Goal: Entertainment & Leisure: Consume media (video, audio)

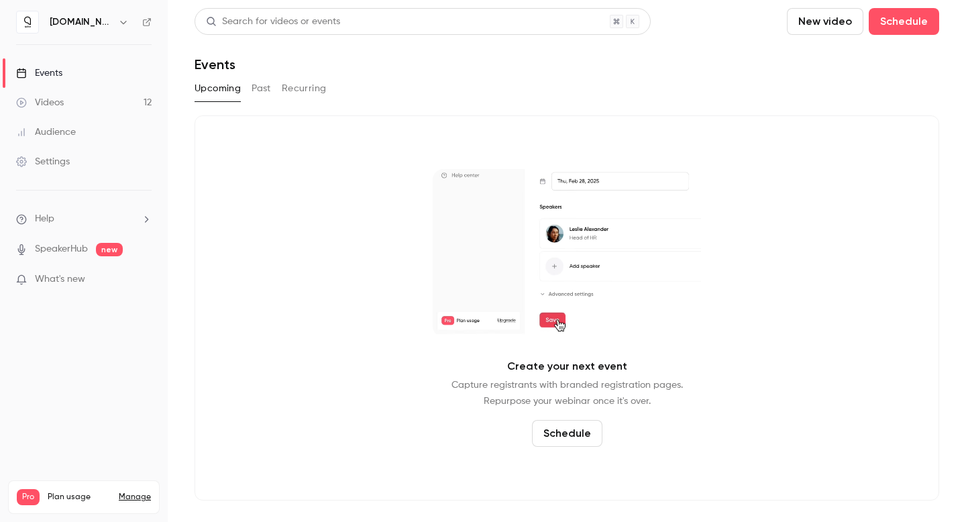
click at [62, 111] on link "Videos 12" at bounding box center [84, 103] width 168 height 30
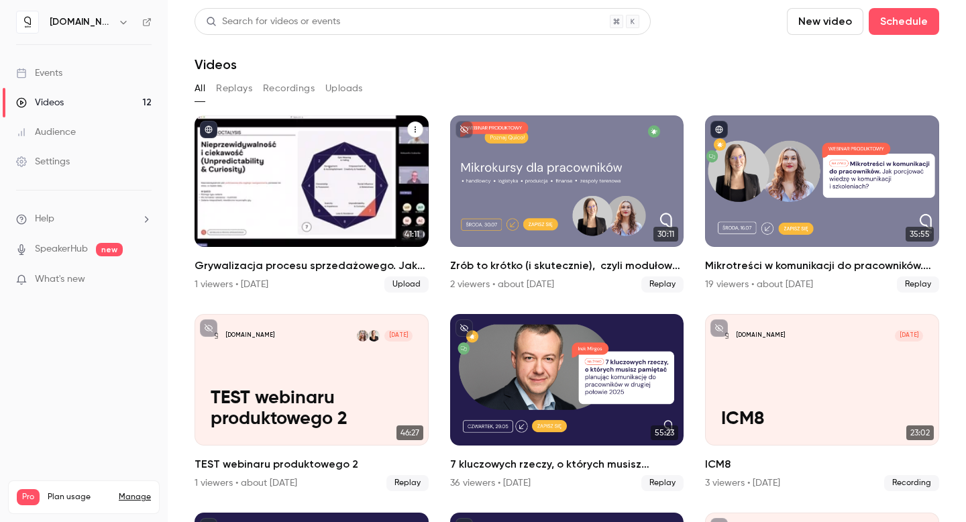
click at [292, 264] on h2 "Grywalizacja procesu sprzedażowego. Jak zbudować angażującą grę  i motywować pr…" at bounding box center [311, 266] width 234 height 16
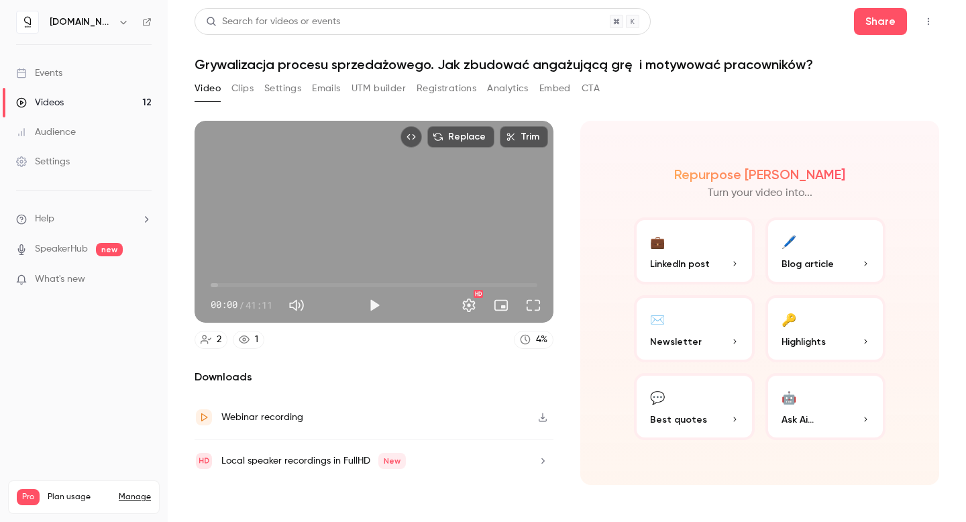
click at [433, 96] on button "Registrations" at bounding box center [446, 88] width 60 height 21
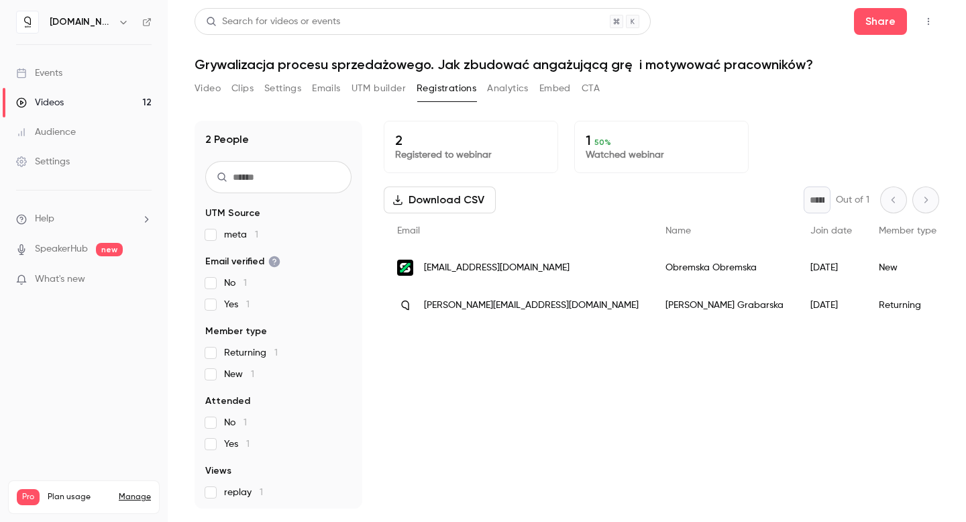
click at [510, 455] on div "2 Registered to webinar 1 50 % Watched webinar Download CSV * Out of 1 Email Na…" at bounding box center [661, 315] width 555 height 388
click at [88, 99] on link "Videos 12" at bounding box center [84, 103] width 168 height 30
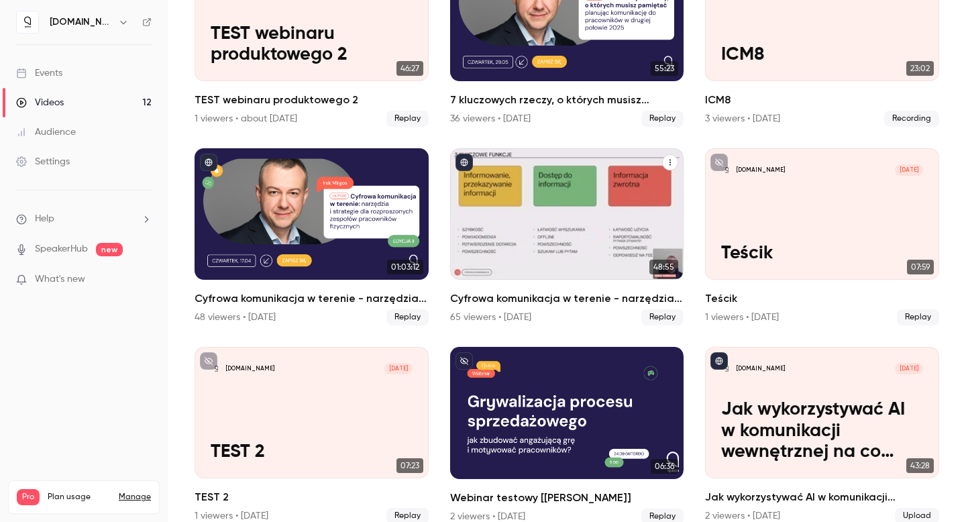
scroll to position [382, 0]
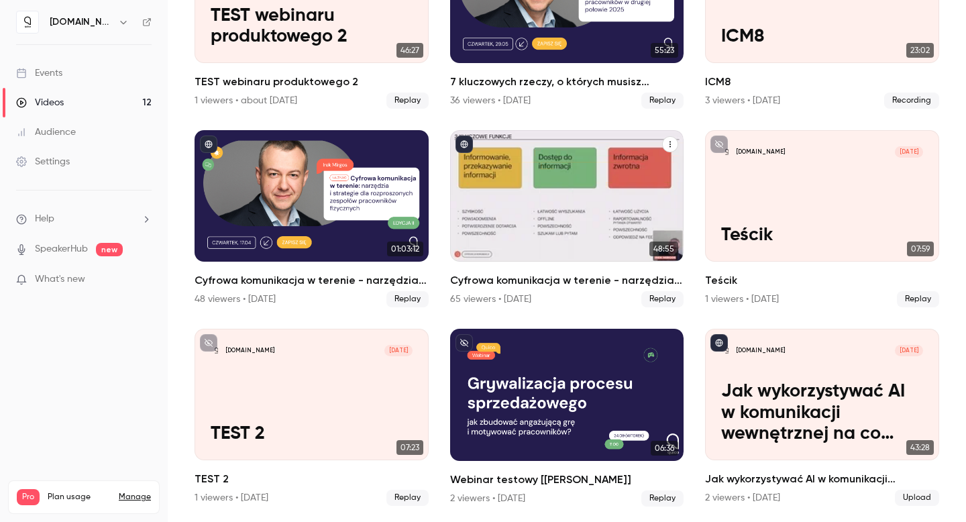
click at [486, 280] on h2 "Cyfrowa komunikacja w terenie - narzędzia i strategie dla rozproszonych zespołó…" at bounding box center [567, 280] width 234 height 16
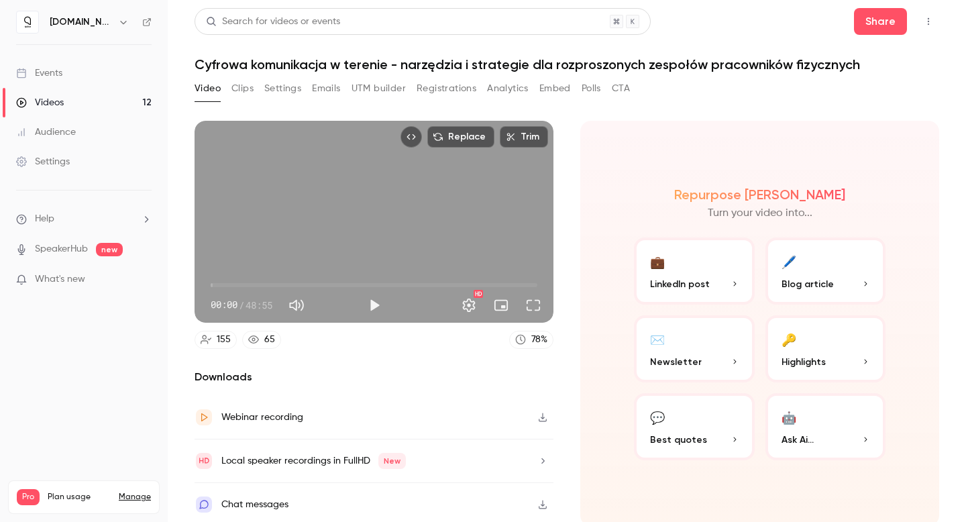
click at [544, 418] on icon "button" at bounding box center [542, 416] width 11 height 9
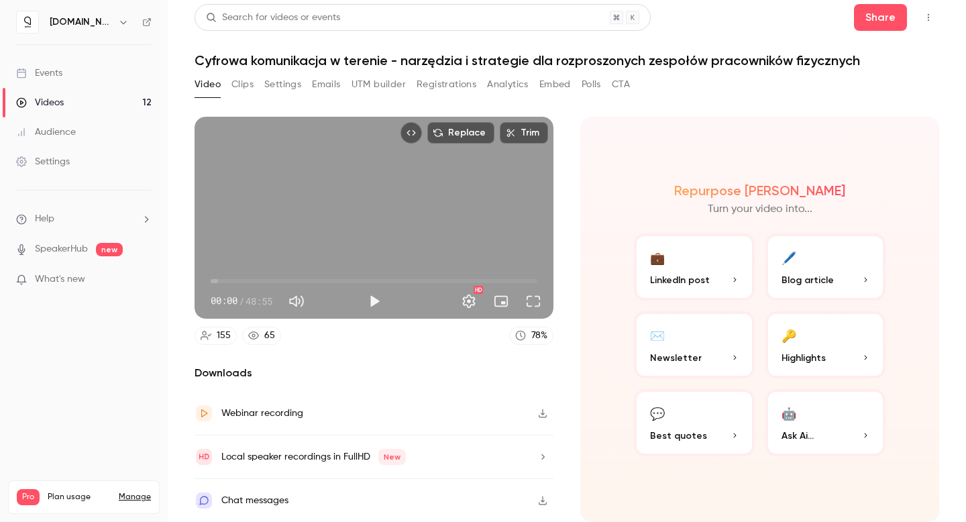
click at [541, 457] on icon "button" at bounding box center [542, 456] width 11 height 9
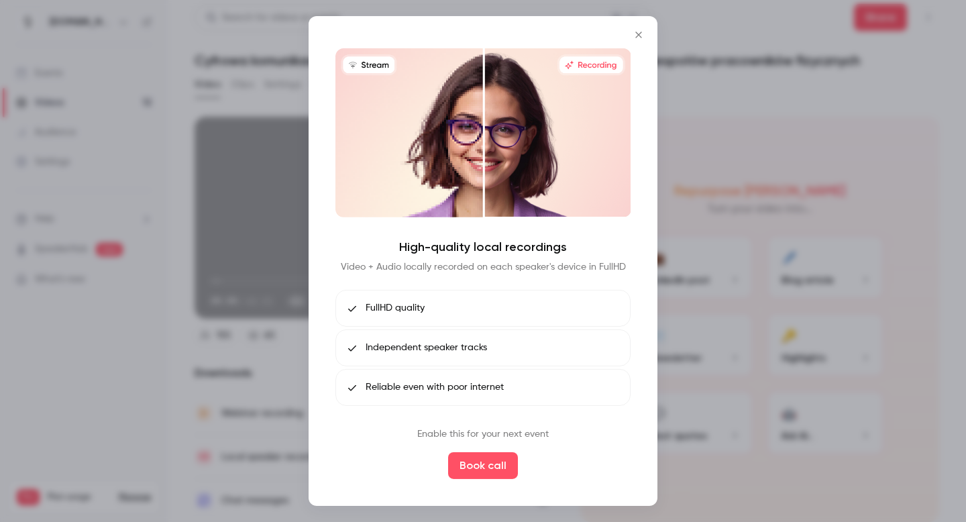
click at [638, 37] on icon "Close" at bounding box center [638, 35] width 16 height 11
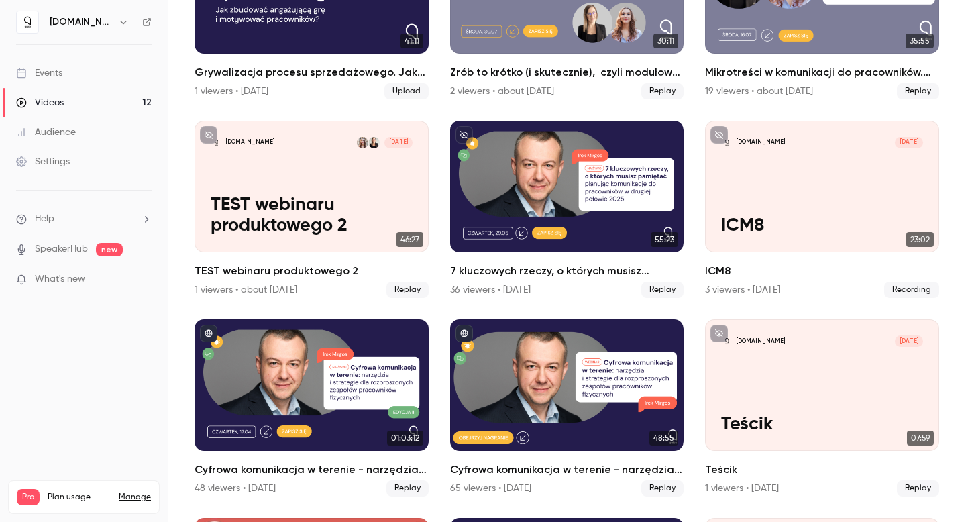
scroll to position [182, 0]
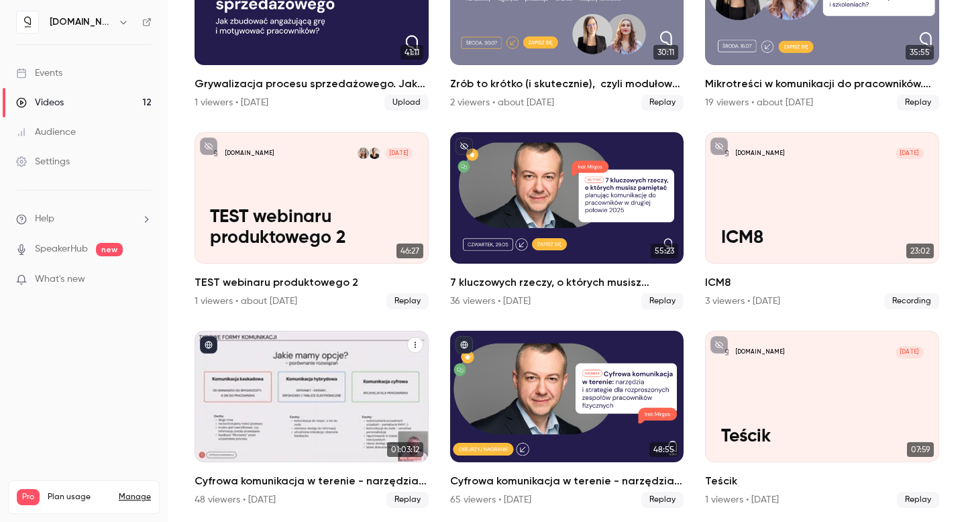
click at [315, 478] on h2 "Cyfrowa komunikacja w terenie - narzędzia i strategie dla rozproszonych zespołó…" at bounding box center [311, 481] width 234 height 16
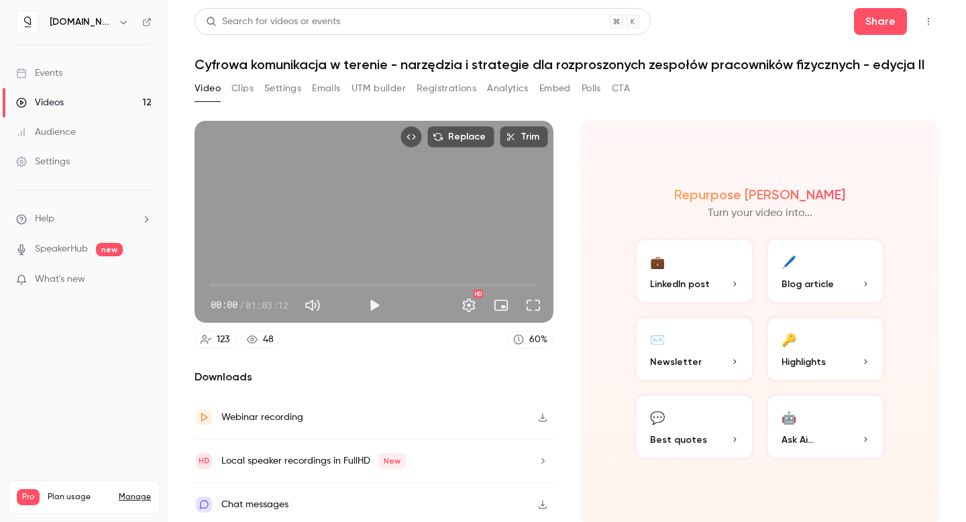
click at [539, 416] on icon "button" at bounding box center [543, 417] width 8 height 9
